Goal: Task Accomplishment & Management: Complete application form

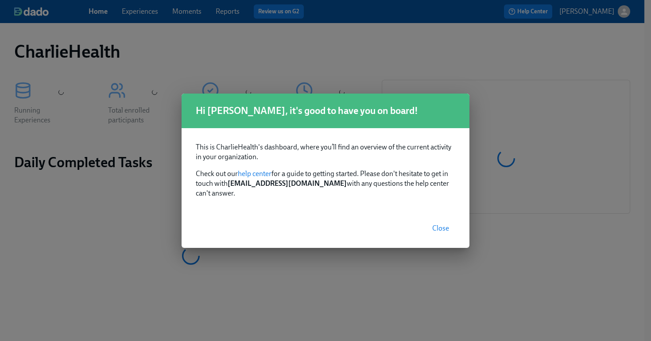
click at [446, 226] on span "Close" at bounding box center [440, 228] width 17 height 9
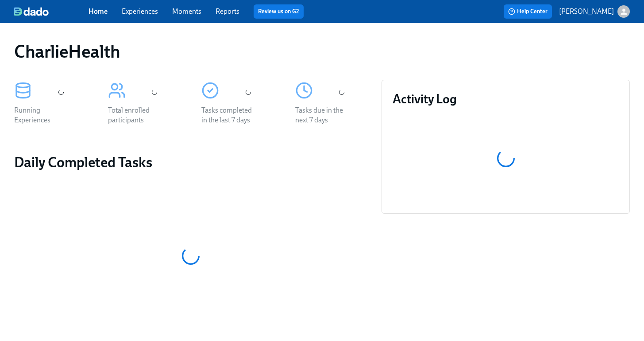
click at [139, 12] on link "Experiences" at bounding box center [140, 11] width 36 height 8
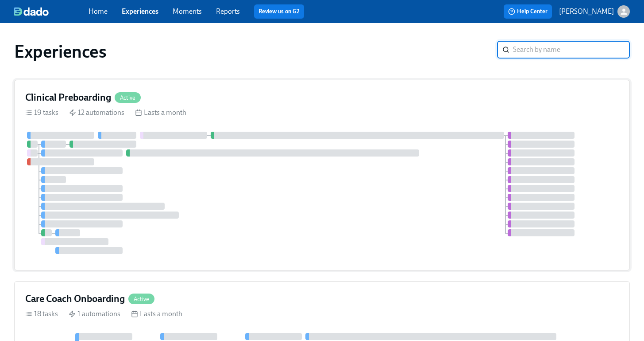
click at [208, 128] on div "Clinical Preboarding Active 19 tasks 12 automations Lasts a month" at bounding box center [322, 175] width 616 height 190
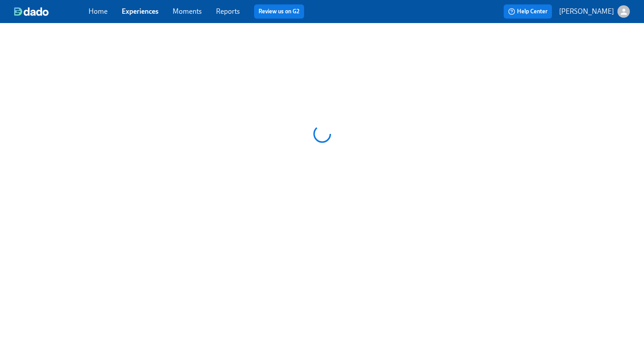
click at [211, 128] on div at bounding box center [322, 133] width 644 height 221
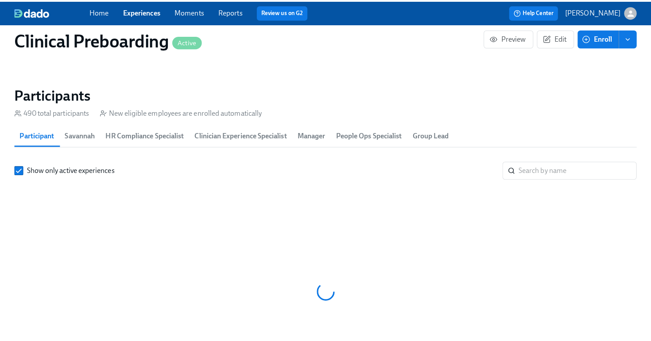
scroll to position [0, 10354]
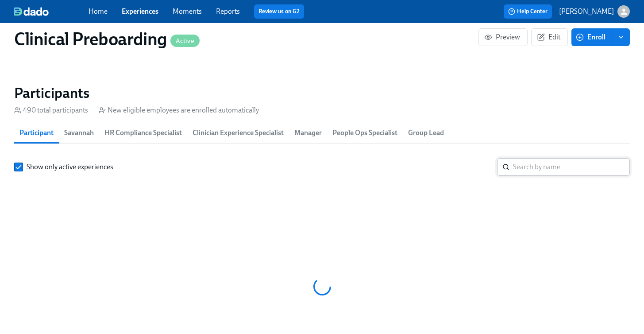
click at [537, 169] on input "search" at bounding box center [571, 167] width 117 height 18
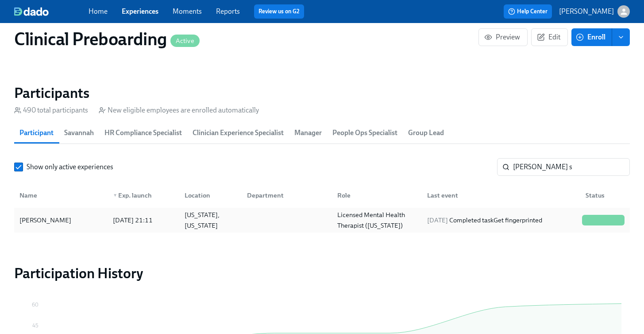
click at [40, 224] on div "Lyndsay Stone" at bounding box center [45, 220] width 59 height 11
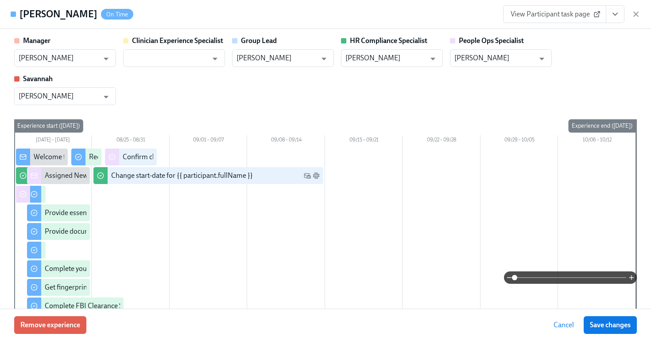
click at [609, 17] on button "View task page" at bounding box center [615, 14] width 19 height 18
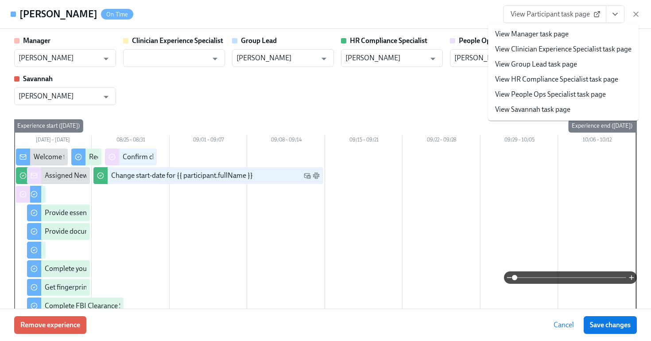
click at [547, 14] on span "View Participant task page" at bounding box center [555, 14] width 88 height 9
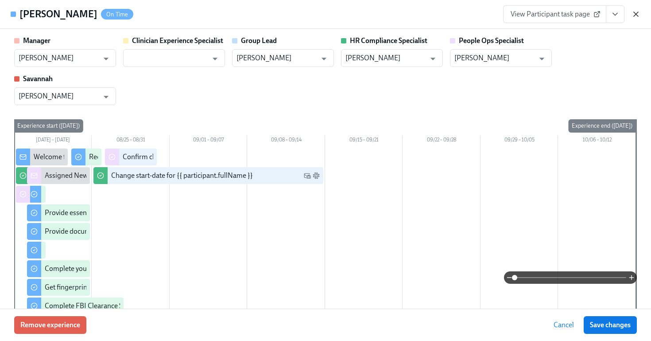
click at [634, 16] on icon "button" at bounding box center [636, 14] width 4 height 4
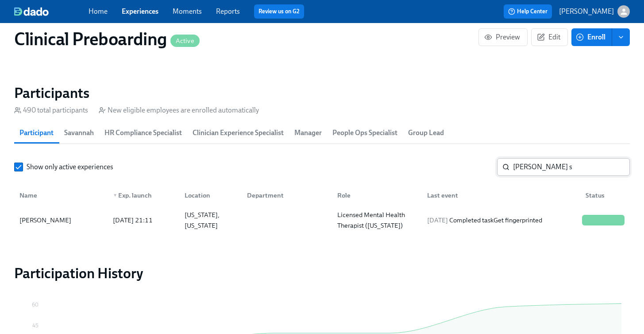
click at [537, 169] on input "lyndsay s" at bounding box center [571, 167] width 117 height 18
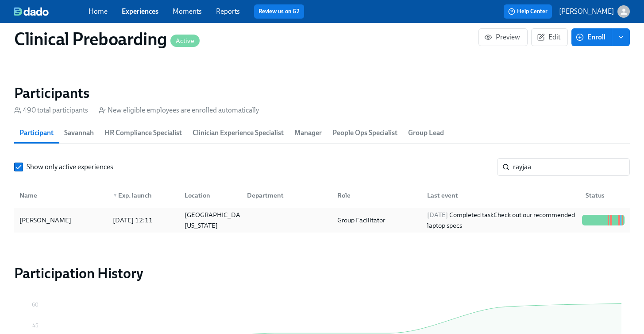
click at [66, 210] on div "RayJaa Turner 2025/08/21 12:11 Houston, Texas Group Facilitator 2025/08/28 Comp…" at bounding box center [322, 220] width 616 height 25
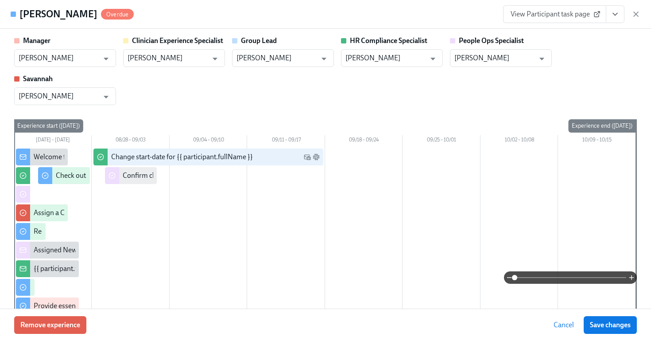
click at [538, 21] on link "View Participant task page" at bounding box center [554, 14] width 103 height 18
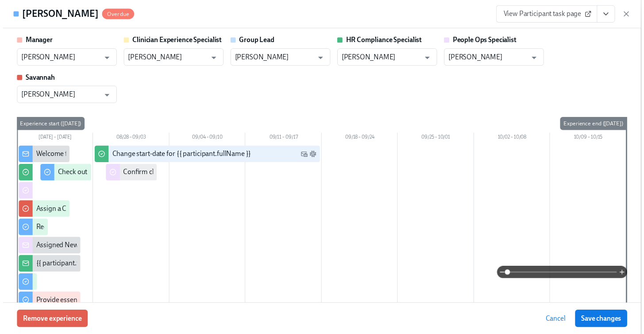
scroll to position [0, 10994]
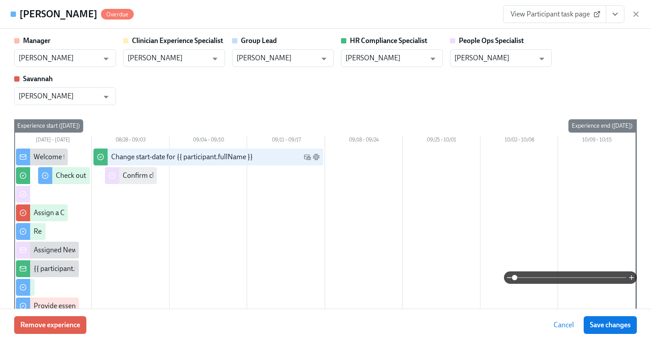
click at [635, 19] on div "View Participant task page" at bounding box center [571, 14] width 137 height 18
click at [635, 16] on icon "button" at bounding box center [636, 14] width 9 height 9
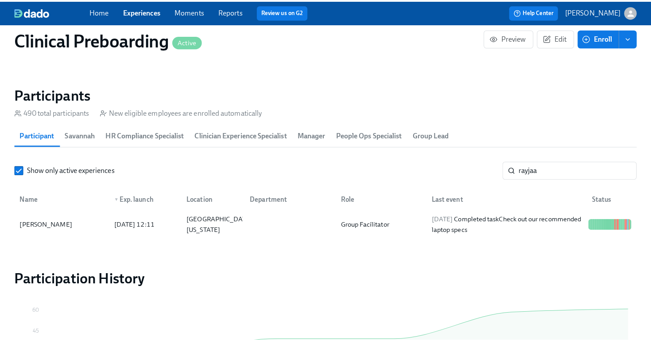
scroll to position [0, 10987]
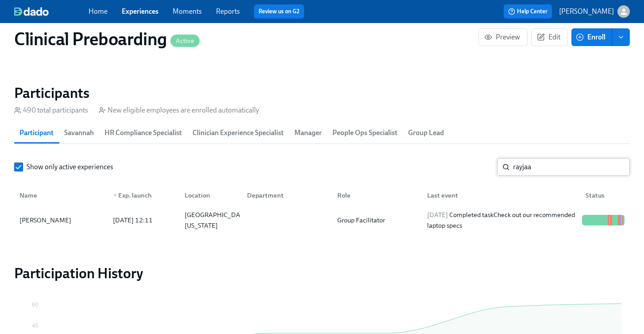
click at [528, 173] on input "rayjaa" at bounding box center [571, 167] width 117 height 18
click at [58, 216] on div "Teffaney Daniel" at bounding box center [45, 220] width 59 height 11
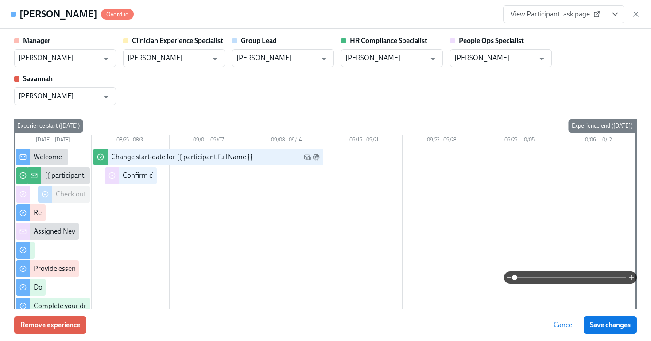
click at [571, 19] on link "View Participant task page" at bounding box center [554, 14] width 103 height 18
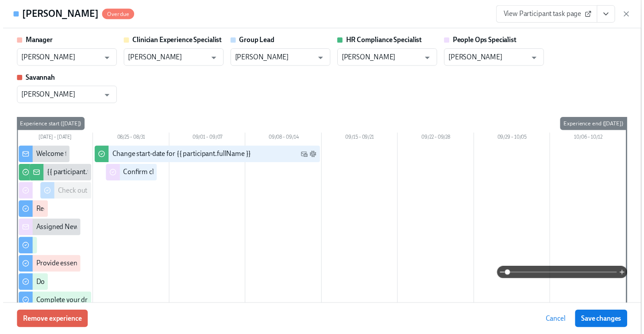
scroll to position [0, 10994]
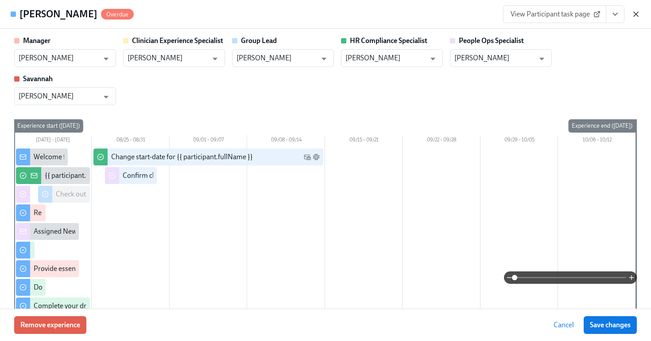
click at [637, 16] on icon "button" at bounding box center [636, 14] width 9 height 9
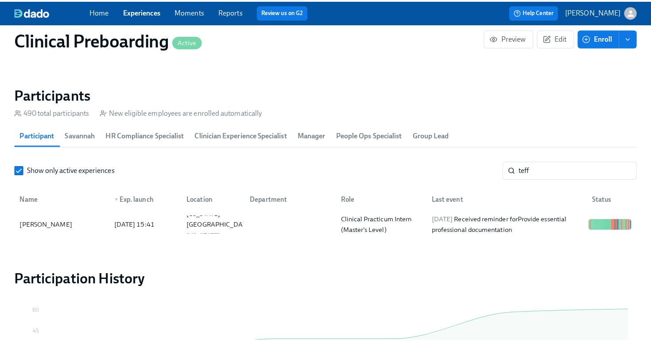
scroll to position [0, 10987]
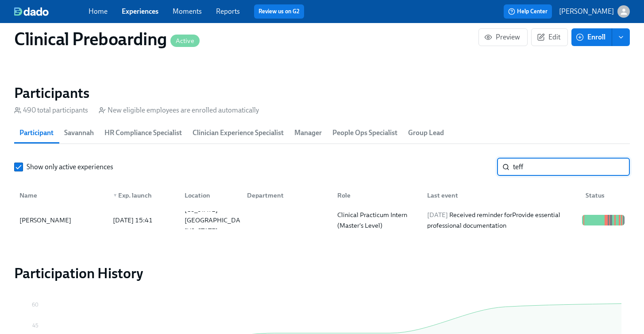
click at [529, 170] on input "teff" at bounding box center [571, 167] width 117 height 18
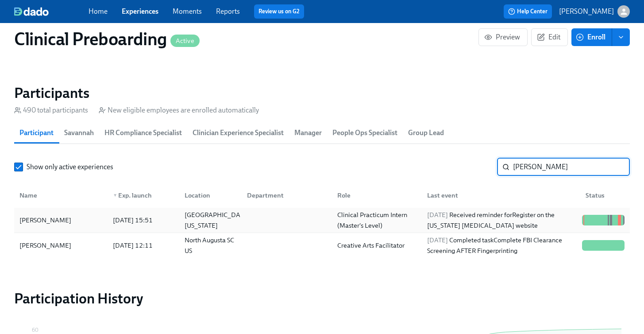
click at [52, 217] on div "Reagan Reed" at bounding box center [45, 220] width 59 height 11
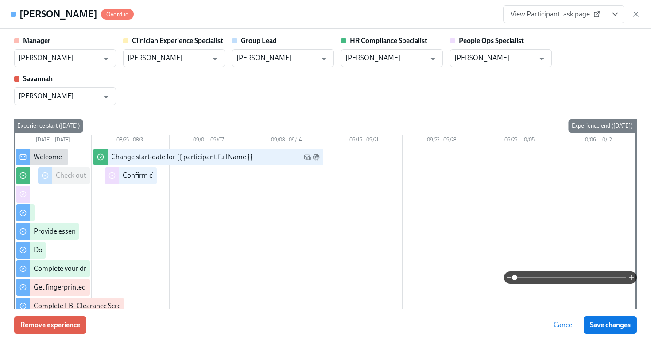
click at [567, 16] on span "View Participant task page" at bounding box center [555, 14] width 88 height 9
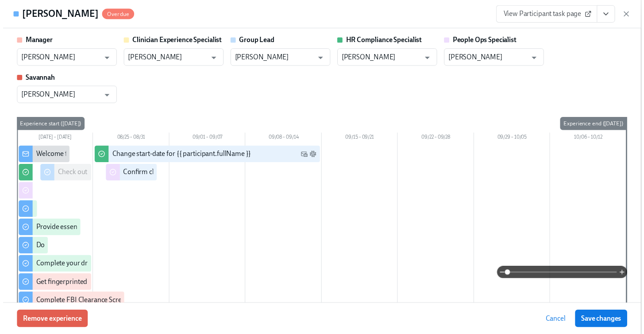
scroll to position [0, 10994]
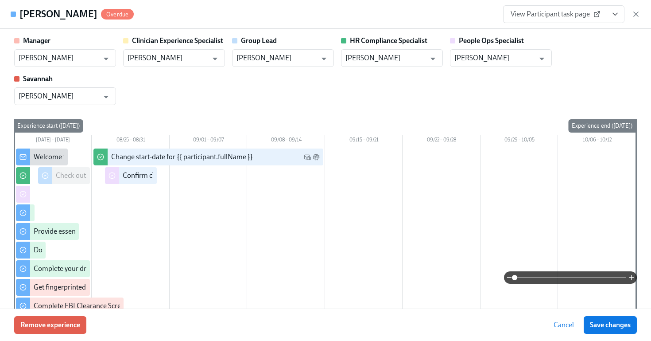
click at [637, 19] on div "View Participant task page" at bounding box center [571, 14] width 137 height 18
click at [636, 18] on icon "button" at bounding box center [636, 14] width 9 height 9
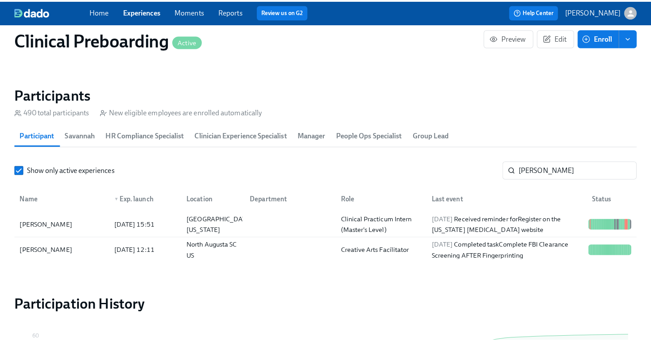
scroll to position [0, 10987]
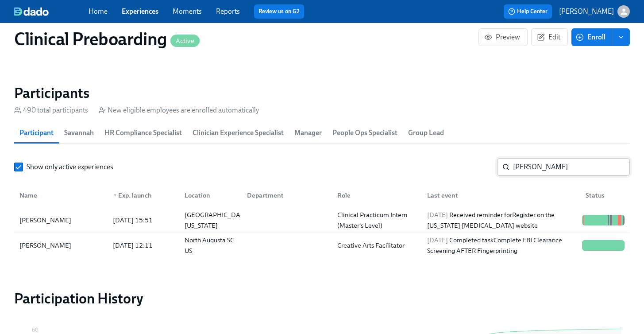
click at [530, 171] on input "reagan" at bounding box center [571, 167] width 117 height 18
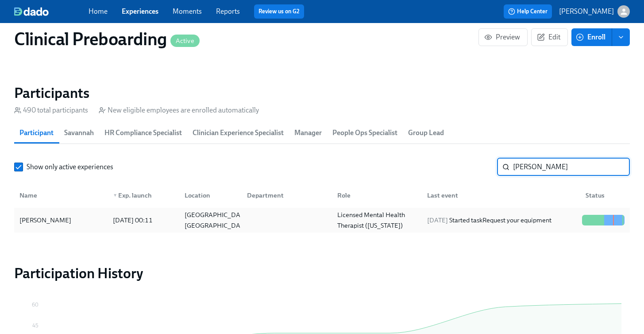
type input "shannon"
click at [256, 215] on div at bounding box center [285, 220] width 90 height 18
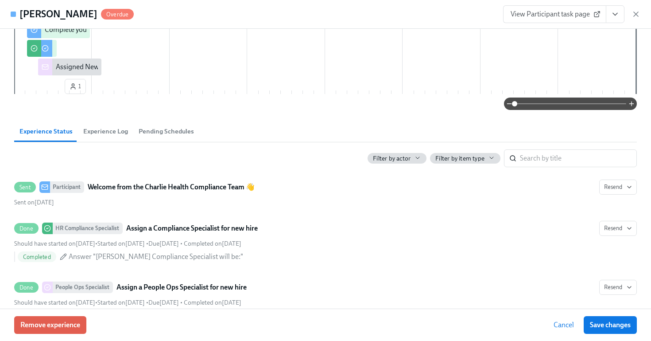
scroll to position [260, 0]
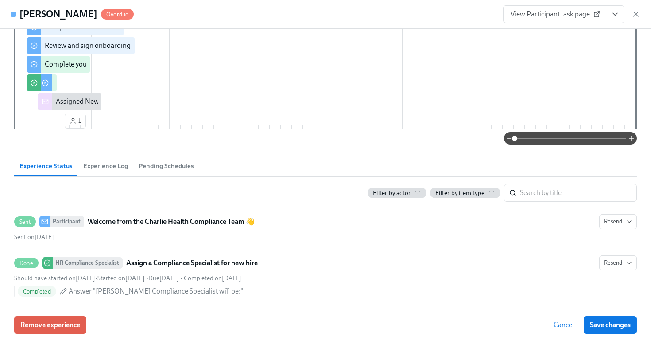
click at [547, 18] on span "View Participant task page" at bounding box center [555, 14] width 88 height 9
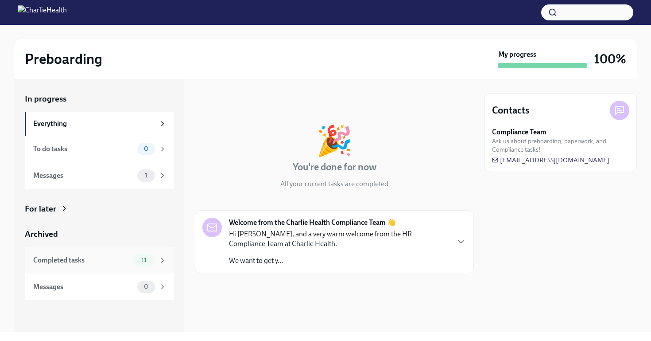
click at [124, 270] on div "Completed tasks 11" at bounding box center [99, 260] width 149 height 27
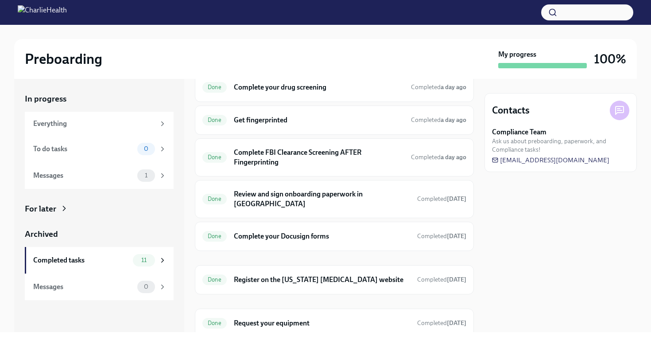
scroll to position [185, 0]
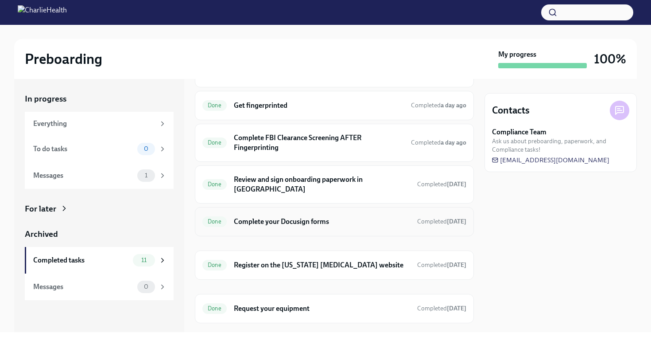
click at [299, 217] on h6 "Complete your Docusign forms" at bounding box center [322, 222] width 176 height 10
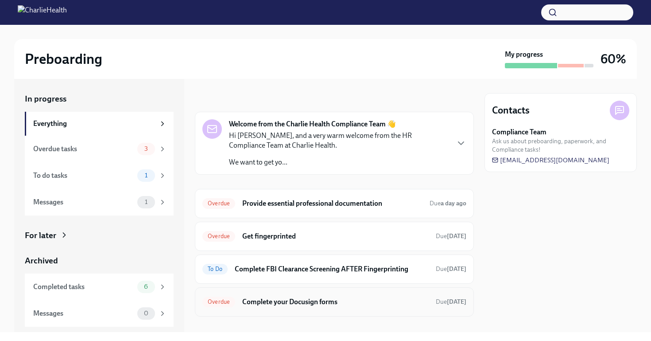
click at [298, 292] on div "Overdue Complete your Docusign forms Due today" at bounding box center [334, 301] width 279 height 29
click at [295, 298] on h6 "Complete your Docusign forms" at bounding box center [335, 302] width 186 height 10
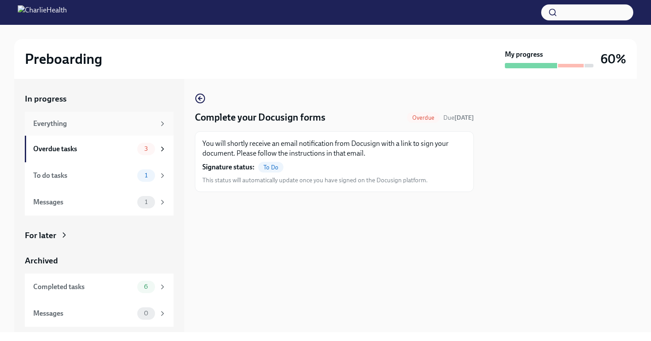
click at [115, 125] on div "Everything" at bounding box center [94, 124] width 122 height 10
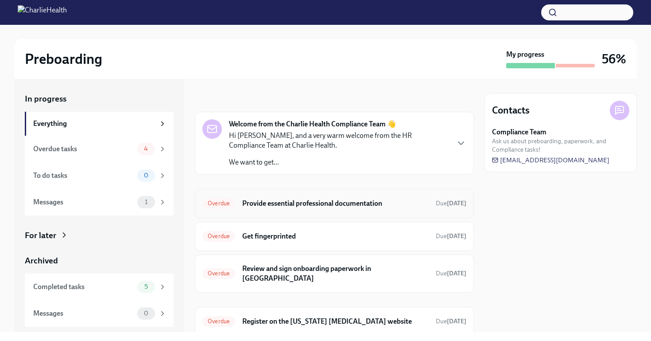
scroll to position [23, 0]
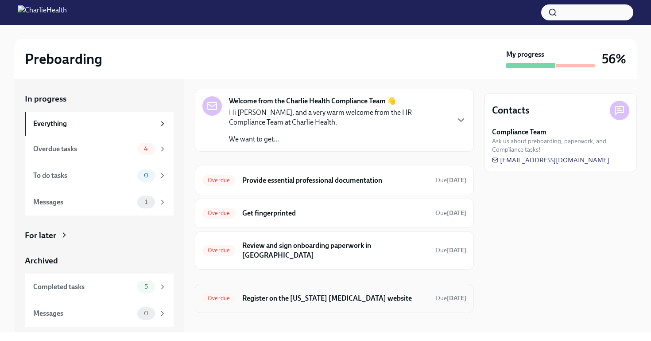
click at [310, 299] on div "Overdue Register on the Pennsylvania Child Abuse website Due 7 days ago" at bounding box center [334, 297] width 279 height 29
click at [304, 293] on h6 "Register on the Pennsylvania Child Abuse website" at bounding box center [335, 298] width 186 height 10
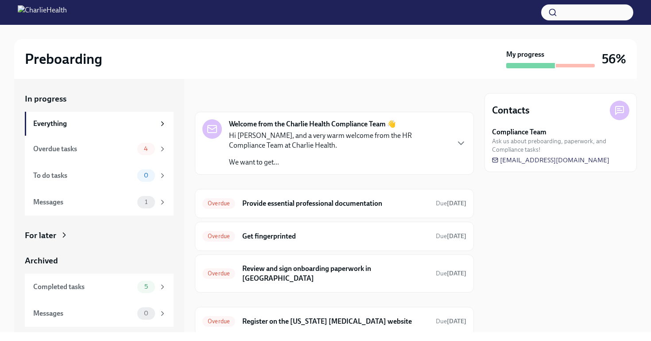
click at [250, 135] on p "Hi Teffaney, and a very warm welcome from the HR Compliance Team at Charlie Hea…" at bounding box center [339, 140] width 220 height 19
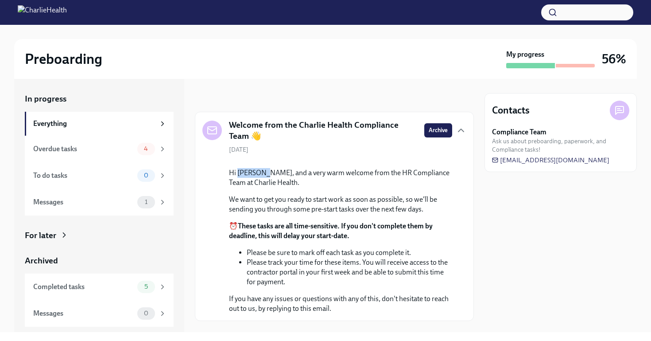
drag, startPoint x: 264, startPoint y: 236, endPoint x: 238, endPoint y: 236, distance: 25.7
click at [237, 187] on p "Hi Teffaney, and a very warm welcome from the HR Compliance Team at Charlie Hea…" at bounding box center [340, 177] width 223 height 19
copy p "Teffaney"
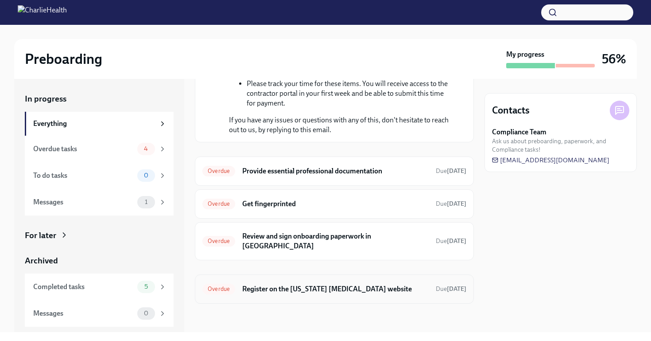
click at [291, 294] on div "Overdue Register on the Pennsylvania Child Abuse website Due 7 days ago" at bounding box center [334, 289] width 264 height 14
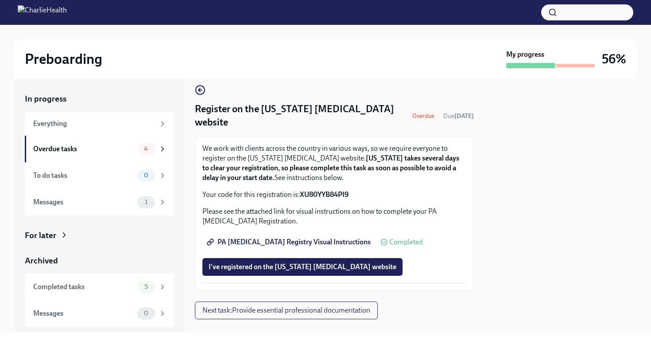
scroll to position [9, 0]
click at [334, 194] on strong "XU80YYB84PI9" at bounding box center [324, 194] width 49 height 8
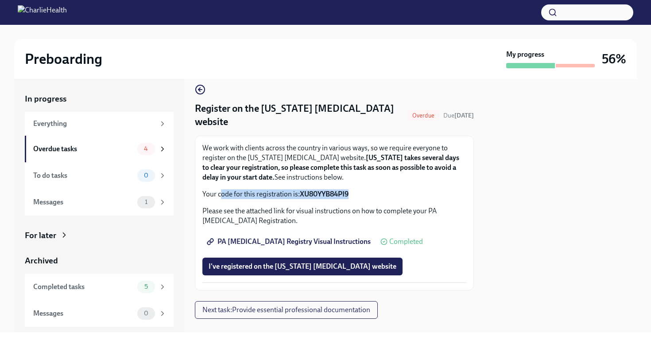
drag, startPoint x: 362, startPoint y: 194, endPoint x: 220, endPoint y: 194, distance: 142.6
click at [220, 194] on p "Your code for this registration is: XU80YYB84PI9" at bounding box center [334, 194] width 264 height 10
copy p "ode for this registration is: XU80YYB84PI9"
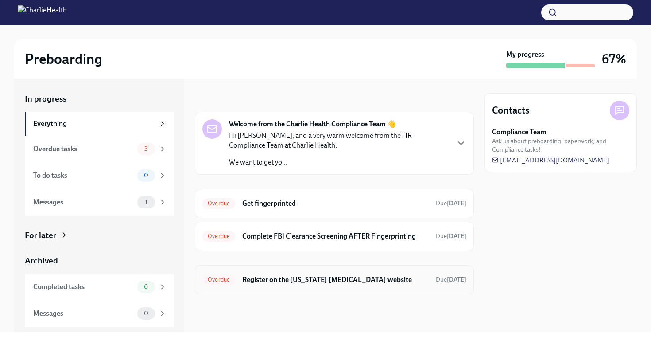
click at [256, 275] on h6 "Register on the [US_STATE] [MEDICAL_DATA] website" at bounding box center [335, 280] width 186 height 10
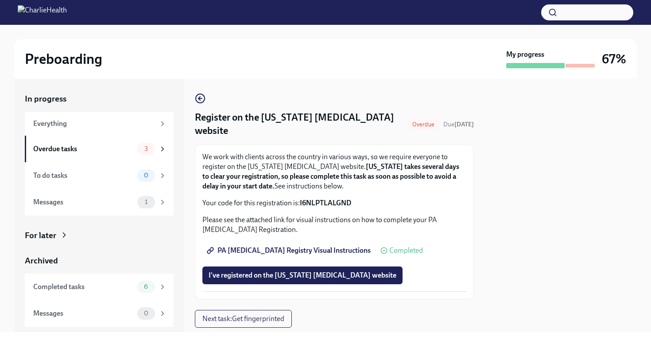
click at [330, 202] on strong "I6NLPTLALGND" at bounding box center [325, 202] width 51 height 8
copy strong "I6NLPTLALGND"
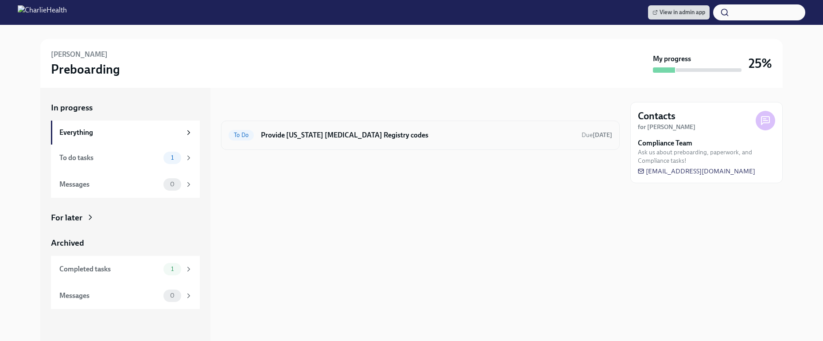
click at [378, 136] on h6 "Provide [US_STATE] [MEDICAL_DATA] Registry codes" at bounding box center [418, 135] width 314 height 10
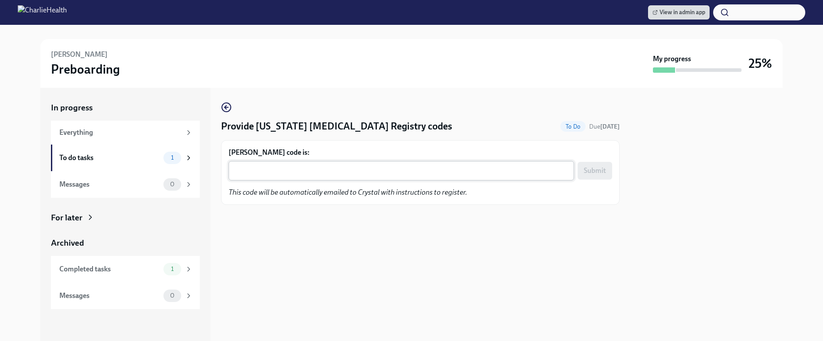
click at [372, 171] on textarea "[PERSON_NAME] code is:" at bounding box center [401, 170] width 335 height 11
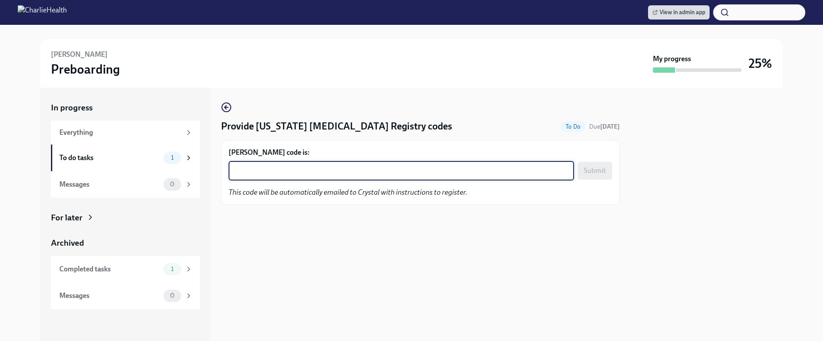
paste textarea "NH8V92WBC0RK"
type textarea "NH8V92WBC0RK"
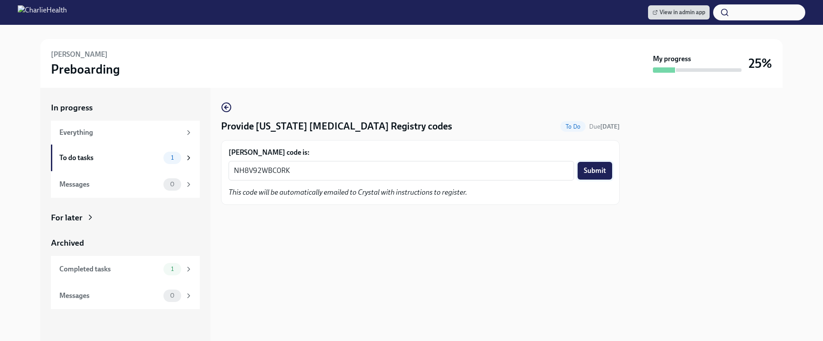
click at [606, 170] on button "Submit" at bounding box center [595, 171] width 35 height 18
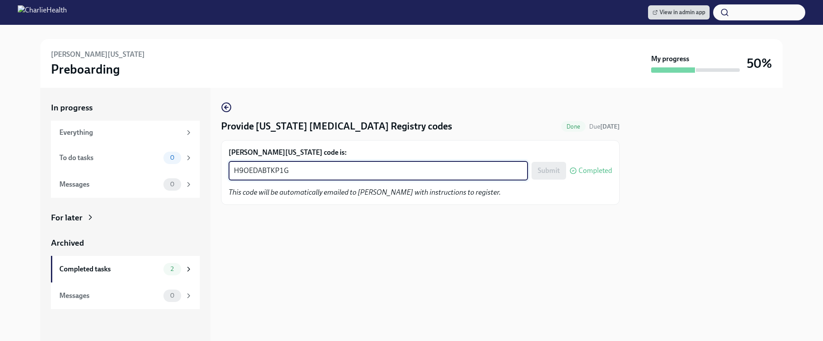
click at [291, 170] on textarea "H9OEDABTKP1G" at bounding box center [378, 170] width 289 height 11
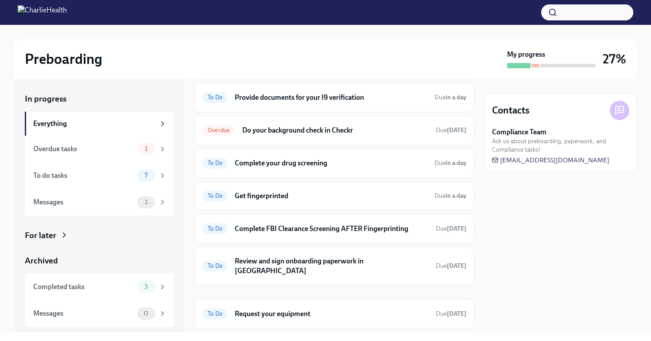
scroll to position [154, 0]
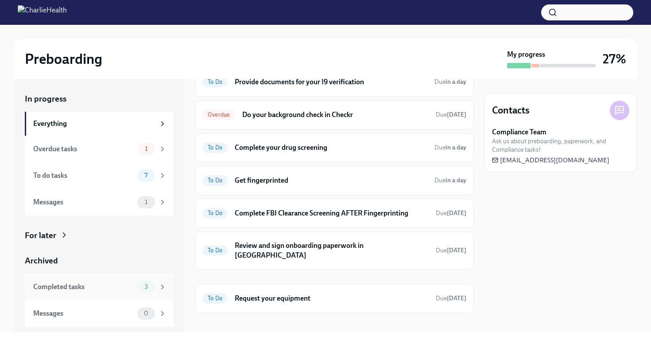
click at [139, 292] on div "3" at bounding box center [151, 286] width 29 height 12
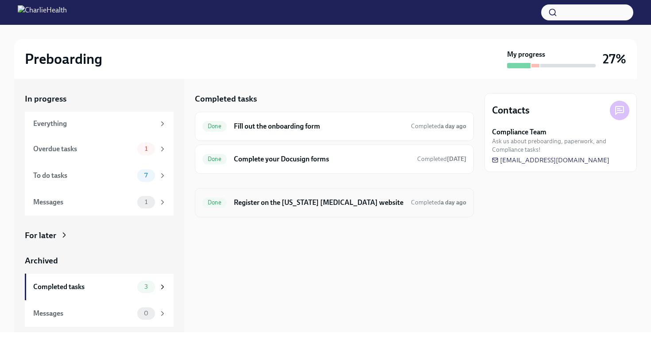
click at [316, 209] on div "Done Register on the [US_STATE] [MEDICAL_DATA] website Completed a day ago" at bounding box center [334, 202] width 264 height 14
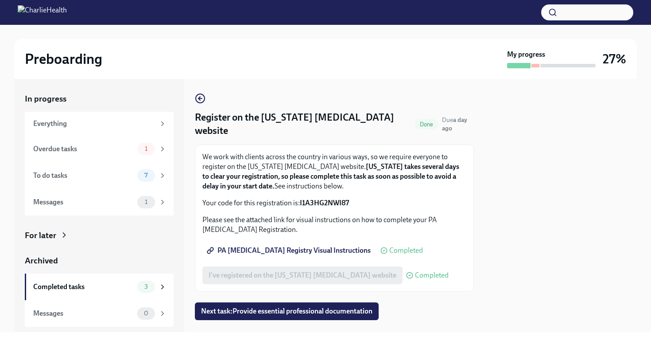
click at [318, 199] on strong "I1A3HG2NWI87" at bounding box center [324, 202] width 49 height 8
copy strong "I1A3HG2NWI87"
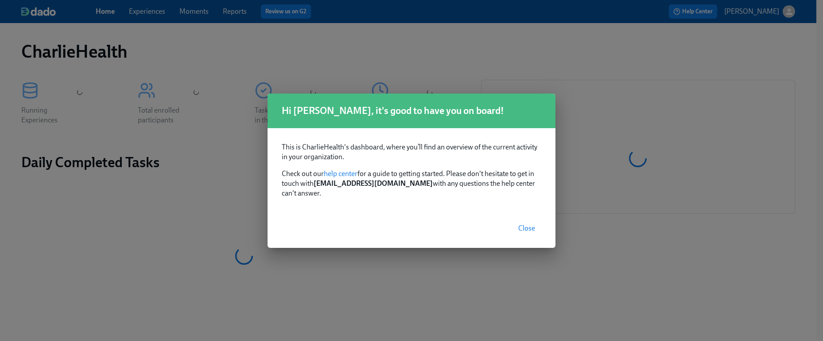
click at [520, 226] on span "Close" at bounding box center [526, 228] width 17 height 9
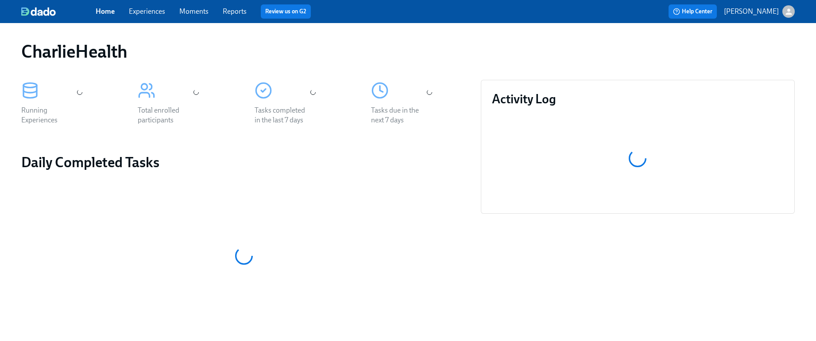
click at [146, 14] on link "Experiences" at bounding box center [147, 11] width 36 height 8
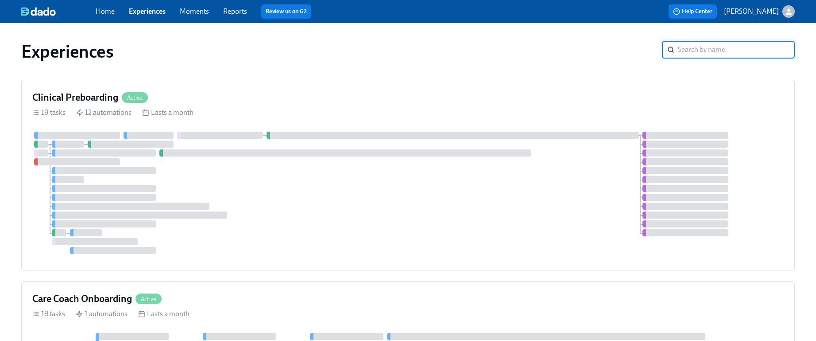
click at [479, 119] on div "Clinical Preboarding Active 19 tasks 12 automations Lasts a month" at bounding box center [408, 175] width 774 height 190
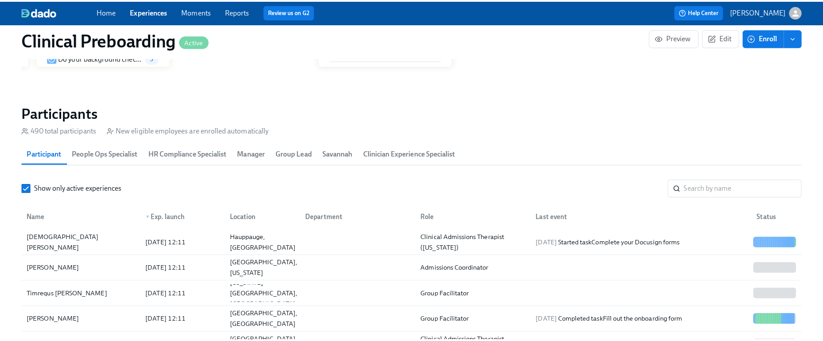
scroll to position [0, 10354]
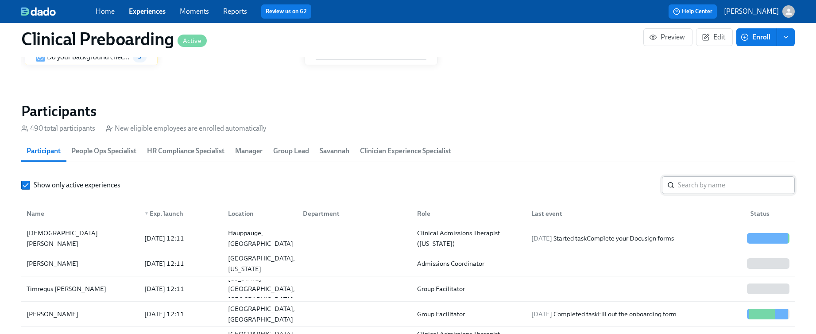
click at [744, 187] on input "search" at bounding box center [736, 185] width 117 height 18
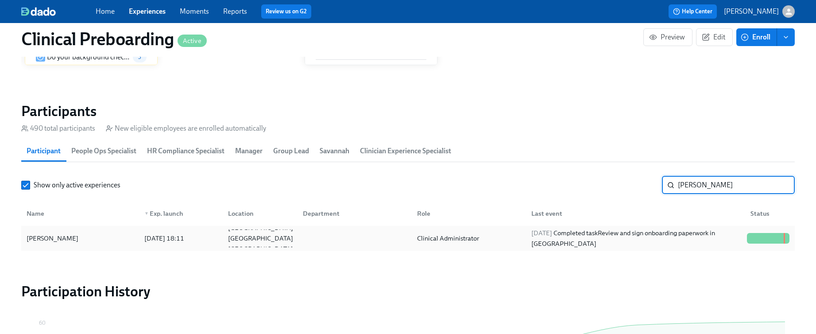
type input "natalie rivas"
click at [48, 238] on div "Natalie Rivas" at bounding box center [52, 238] width 59 height 11
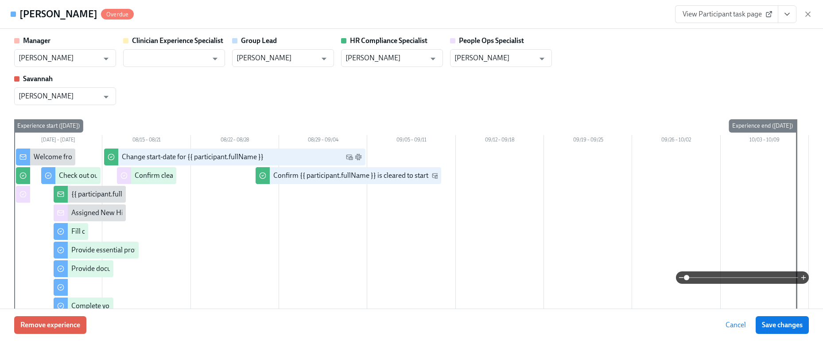
click at [756, 16] on span "View Participant task page" at bounding box center [727, 14] width 88 height 9
click at [786, 21] on button "View task page" at bounding box center [787, 14] width 19 height 18
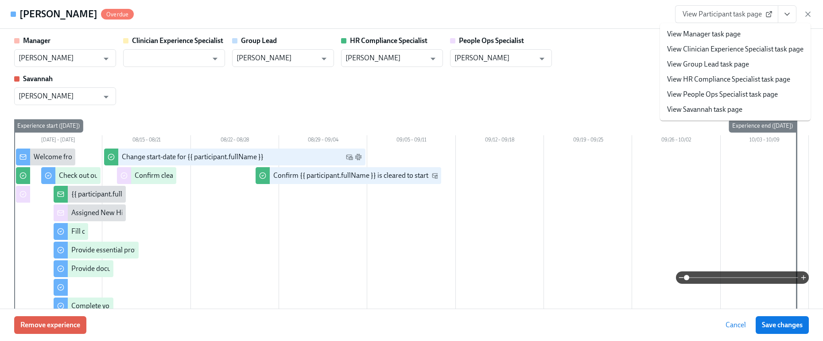
click at [705, 80] on link "View HR Compliance Specialist task page" at bounding box center [728, 79] width 123 height 10
